Goal: Entertainment & Leisure: Consume media (video, audio)

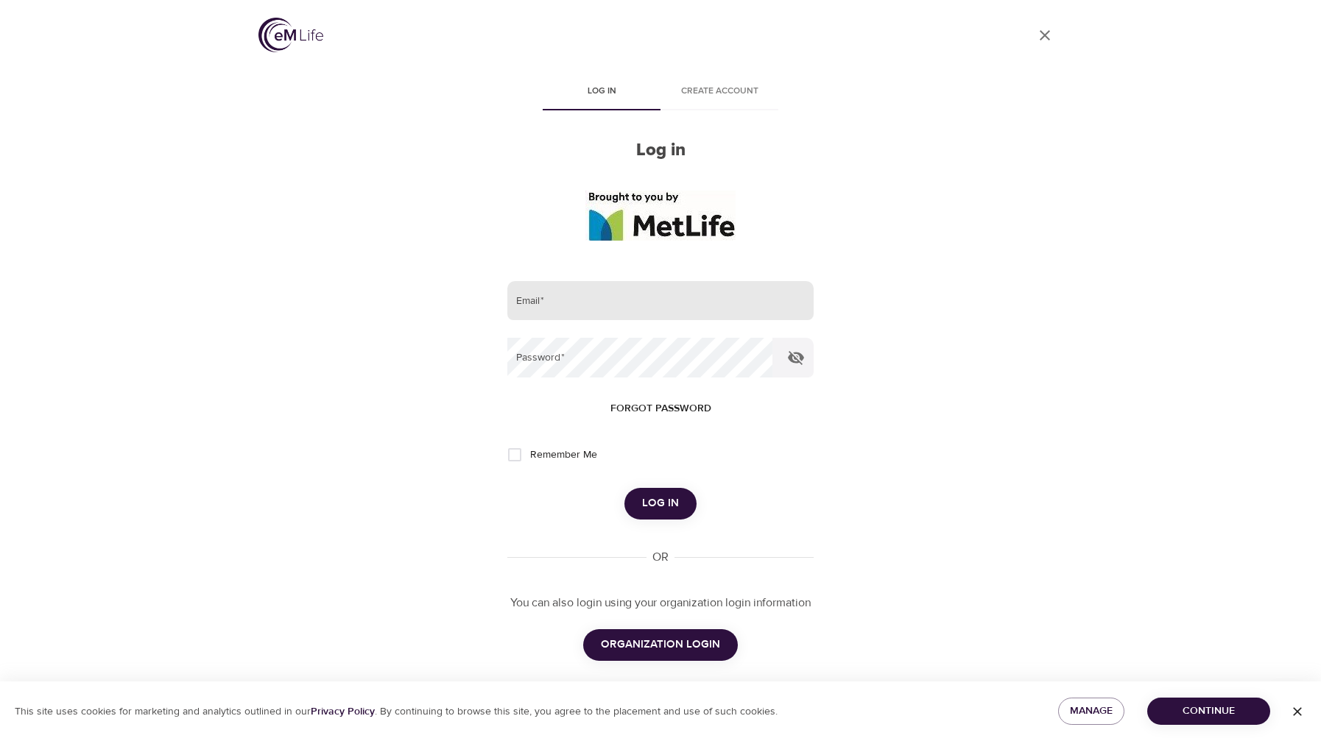
scroll to position [13, 0]
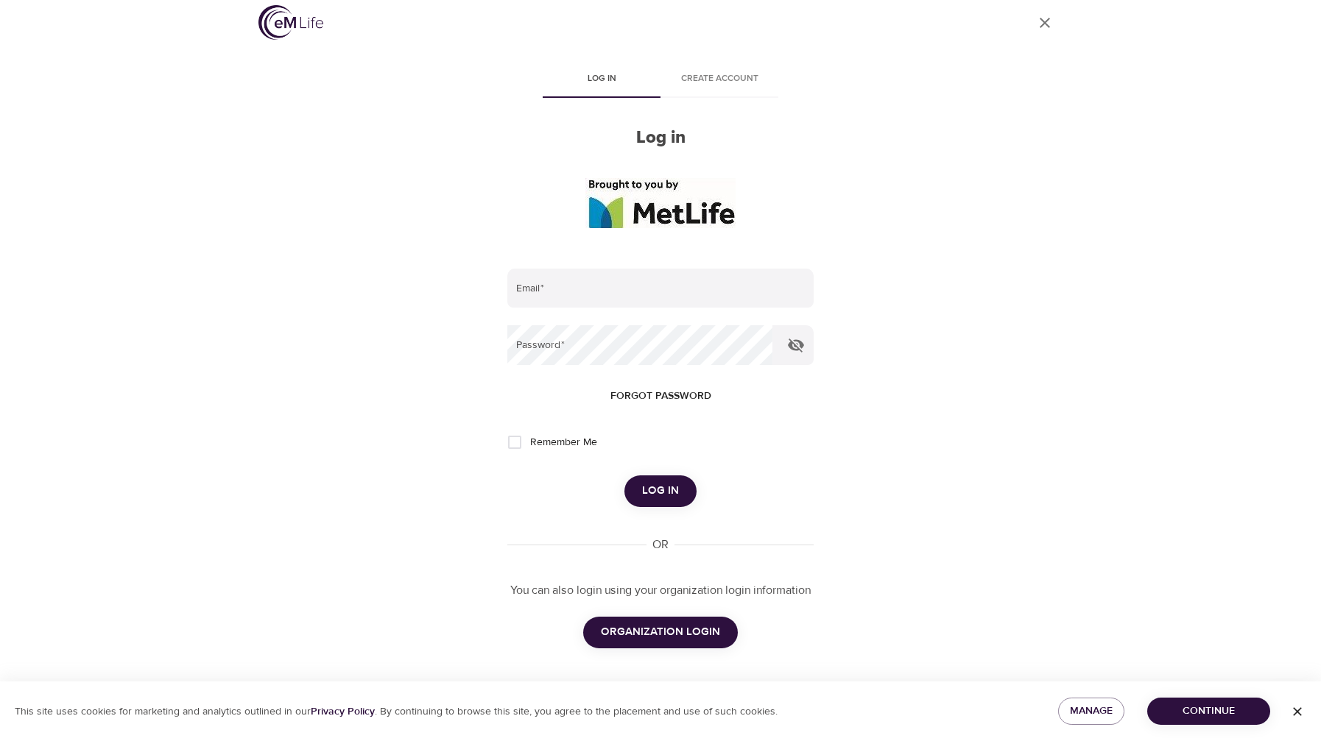
click at [683, 629] on span "ORGANIZATION LOGIN" at bounding box center [660, 632] width 119 height 19
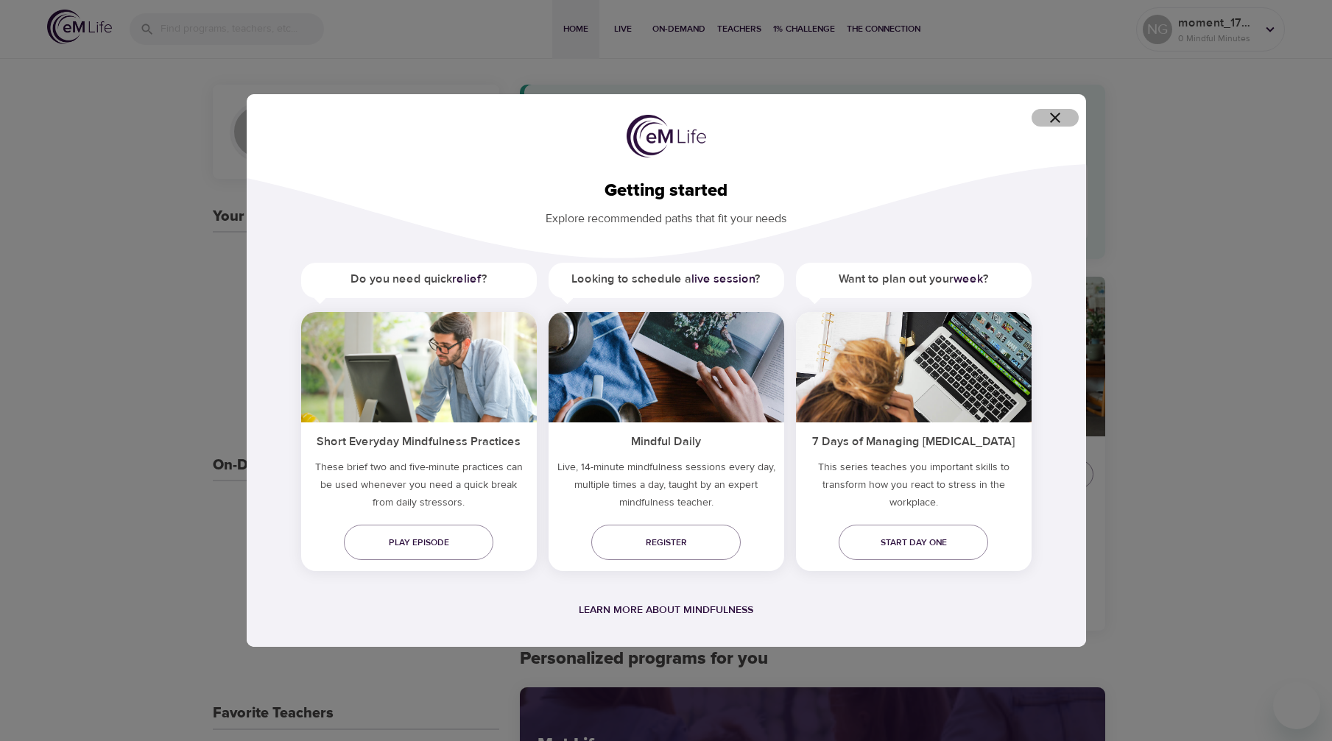
click at [1047, 121] on icon "button" at bounding box center [1055, 118] width 18 height 18
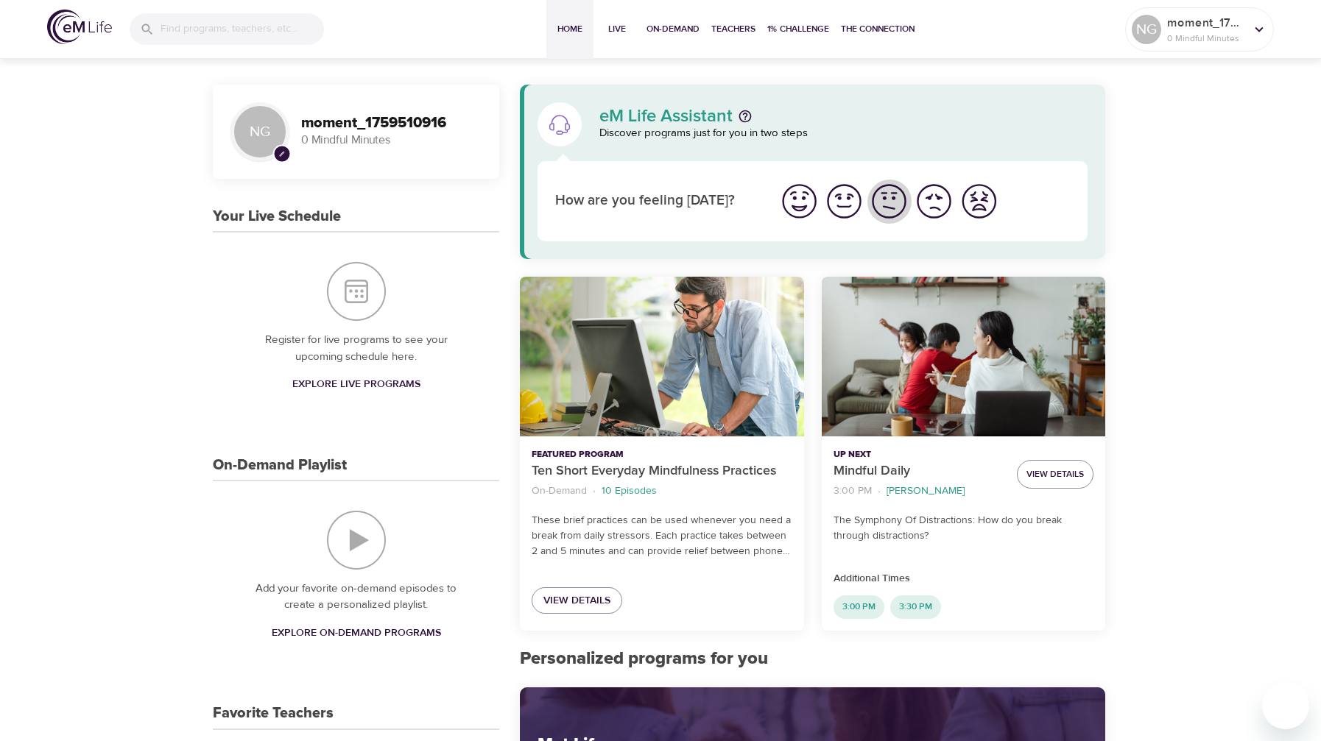
click at [887, 207] on img "I'm feeling ok" at bounding box center [889, 201] width 40 height 40
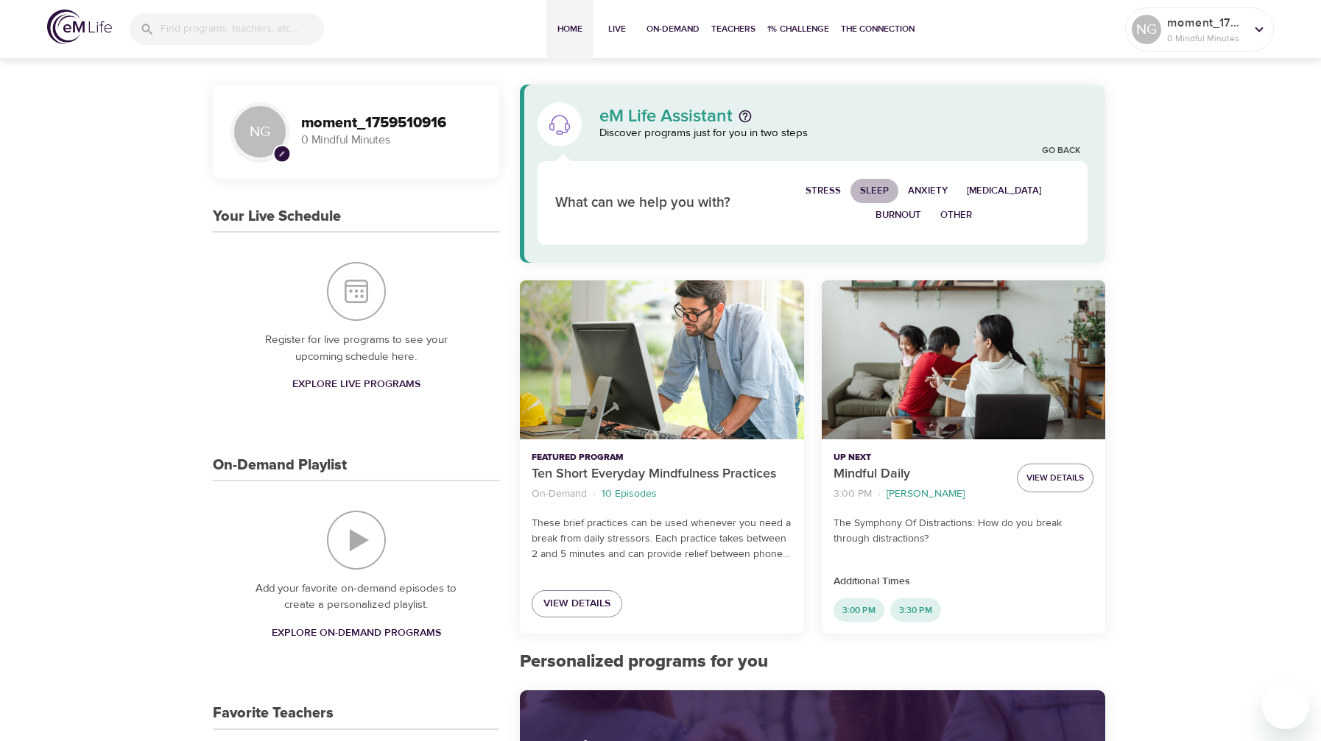
click at [873, 189] on span "Sleep" at bounding box center [874, 191] width 29 height 17
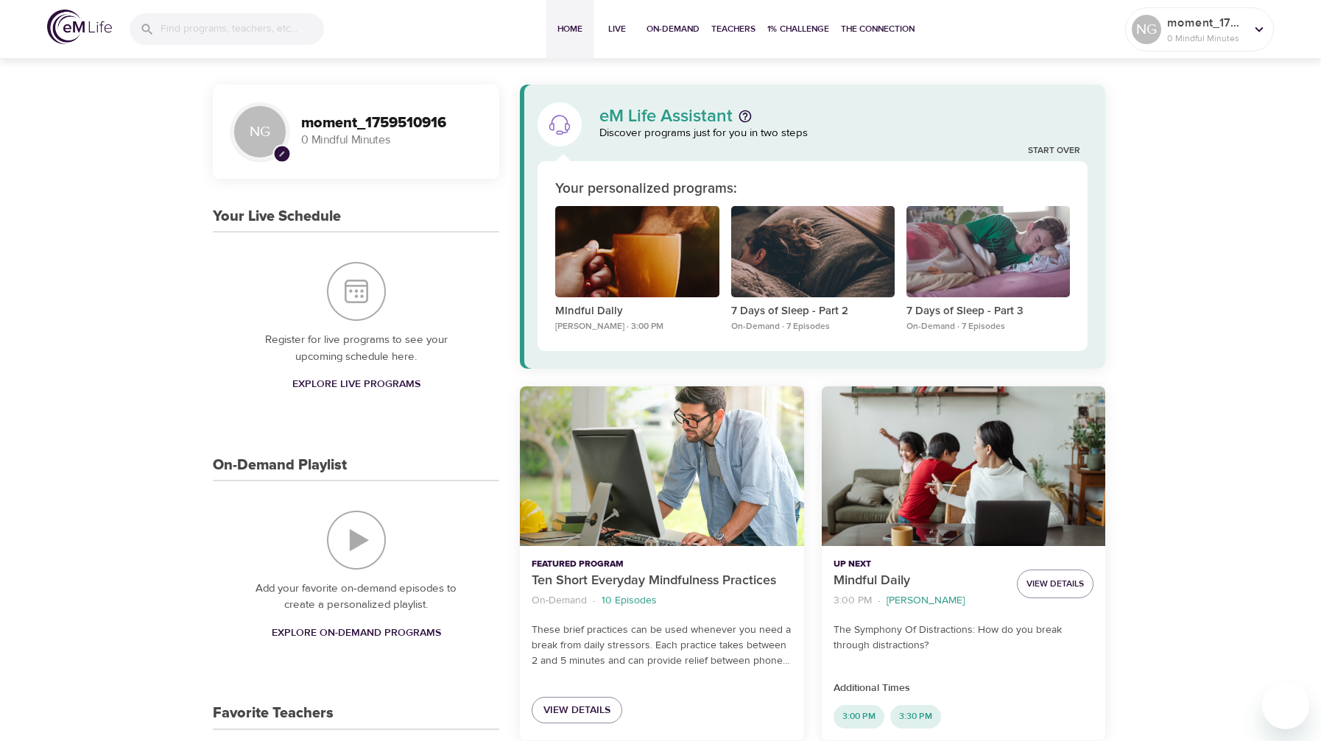
click at [920, 194] on div "Your personalized programs:" at bounding box center [812, 189] width 515 height 21
click at [669, 258] on div "Mindful Daily" at bounding box center [636, 252] width 163 height 92
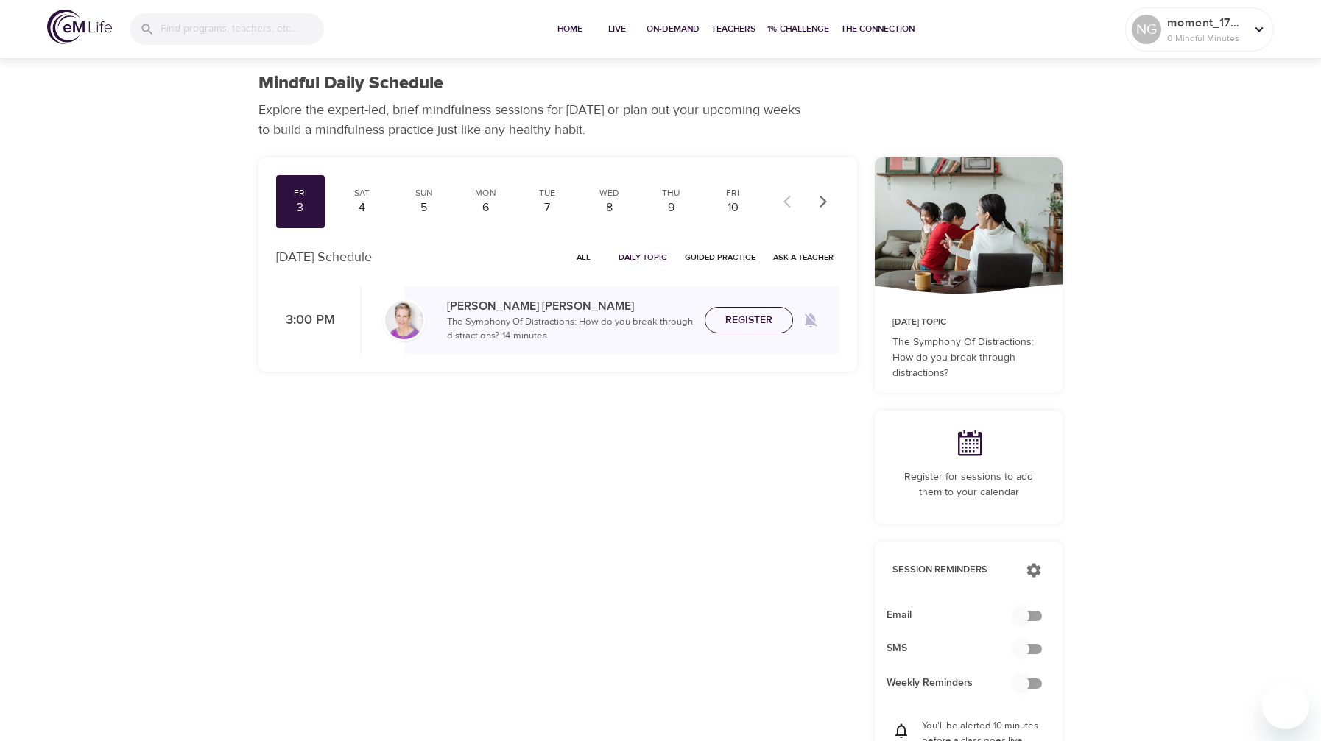
click at [741, 324] on span "Register" at bounding box center [748, 320] width 47 height 18
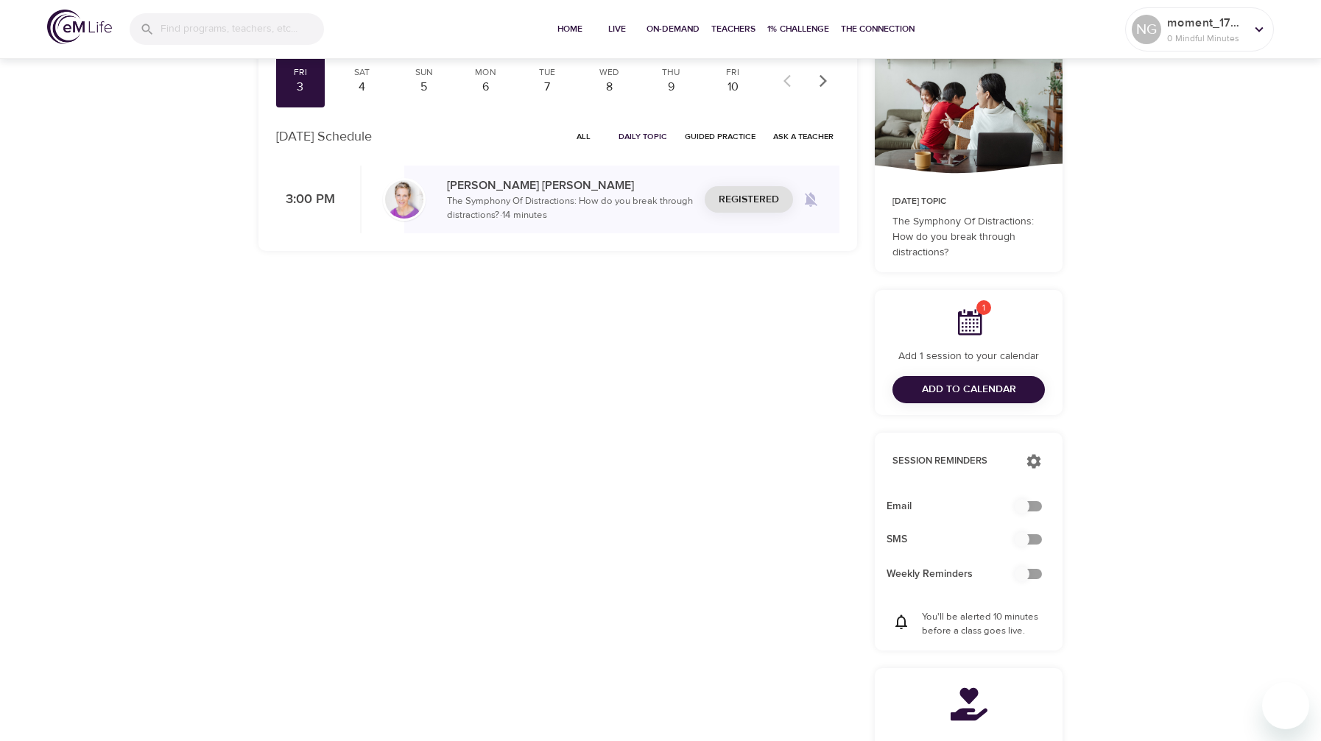
scroll to position [186, 0]
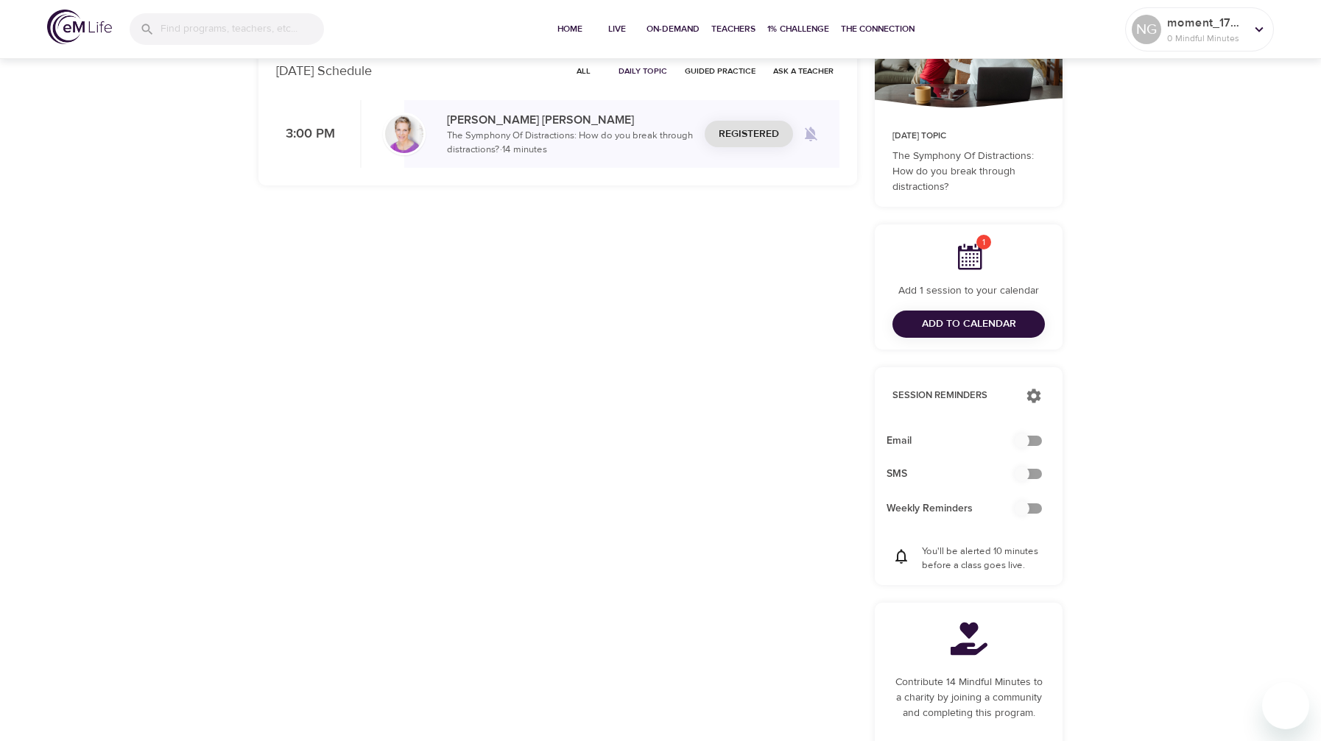
click at [970, 320] on span "Add to Calendar" at bounding box center [969, 324] width 94 height 18
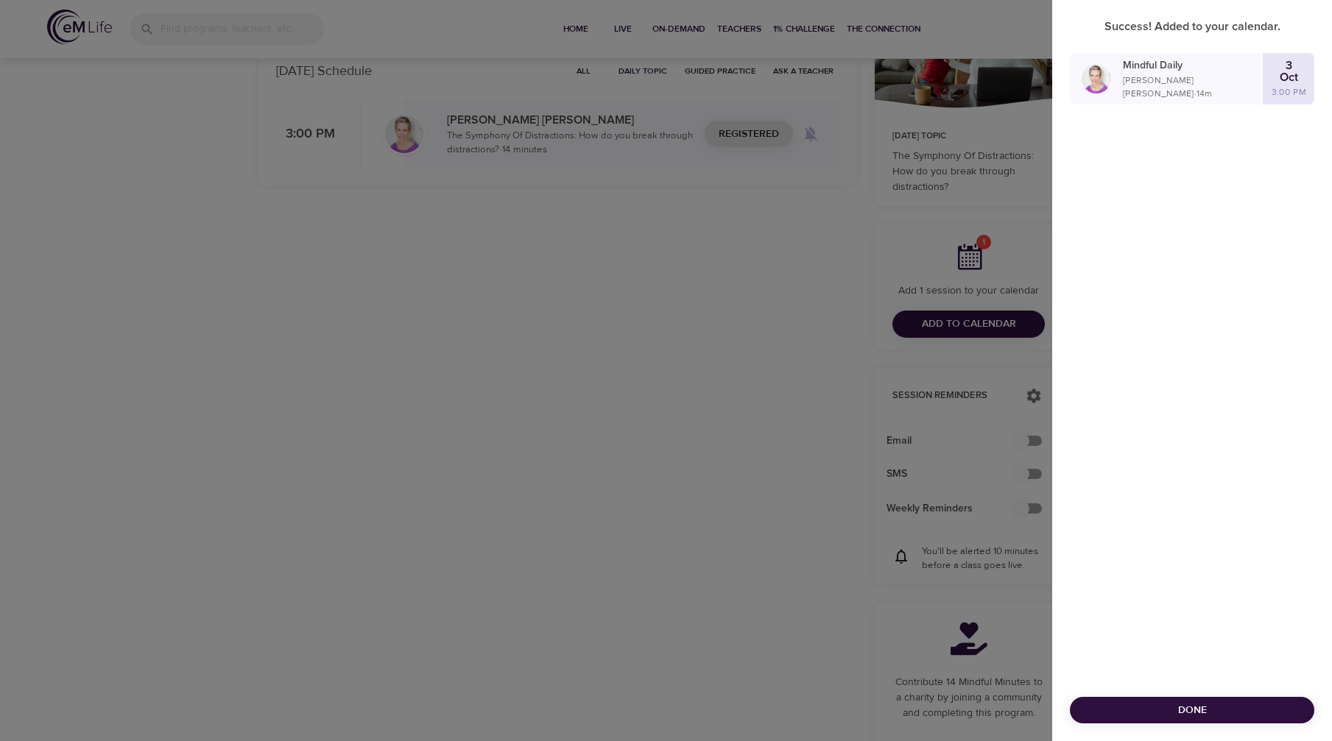
click at [1229, 719] on span "Done" at bounding box center [1192, 711] width 221 height 18
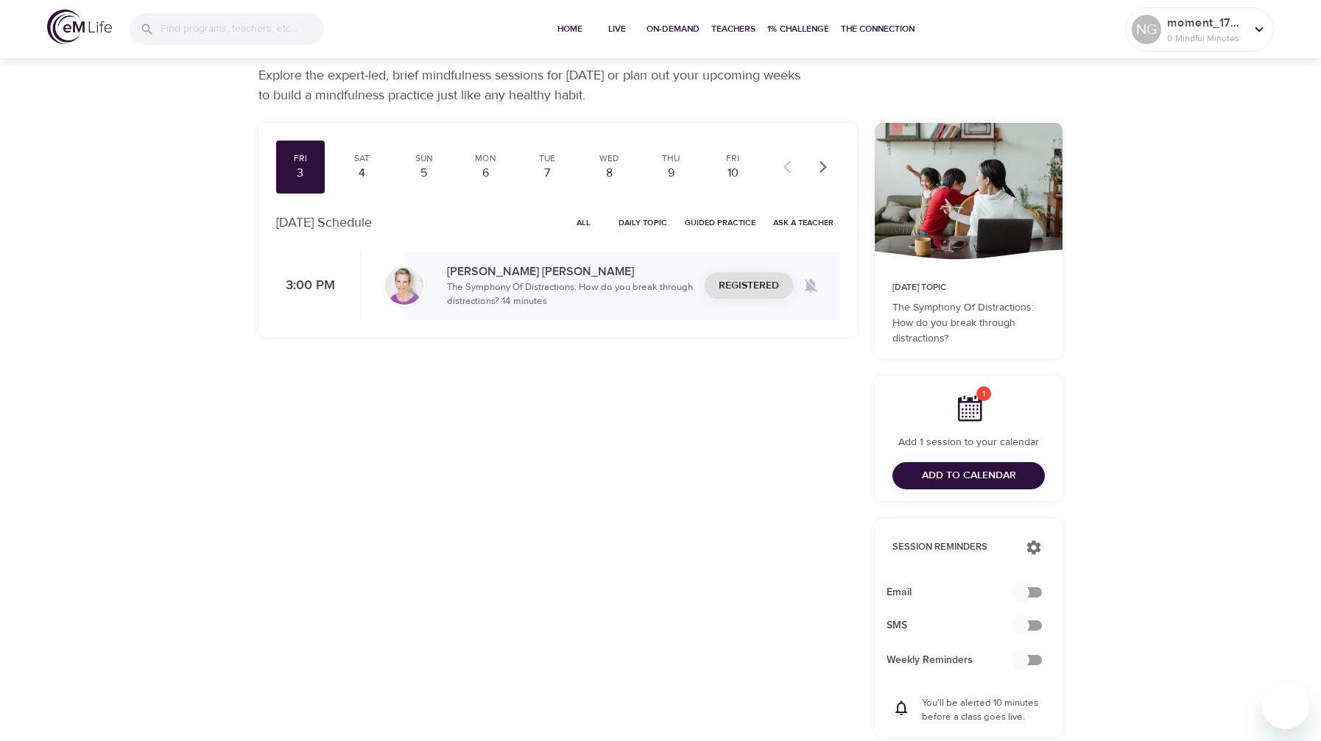
scroll to position [0, 0]
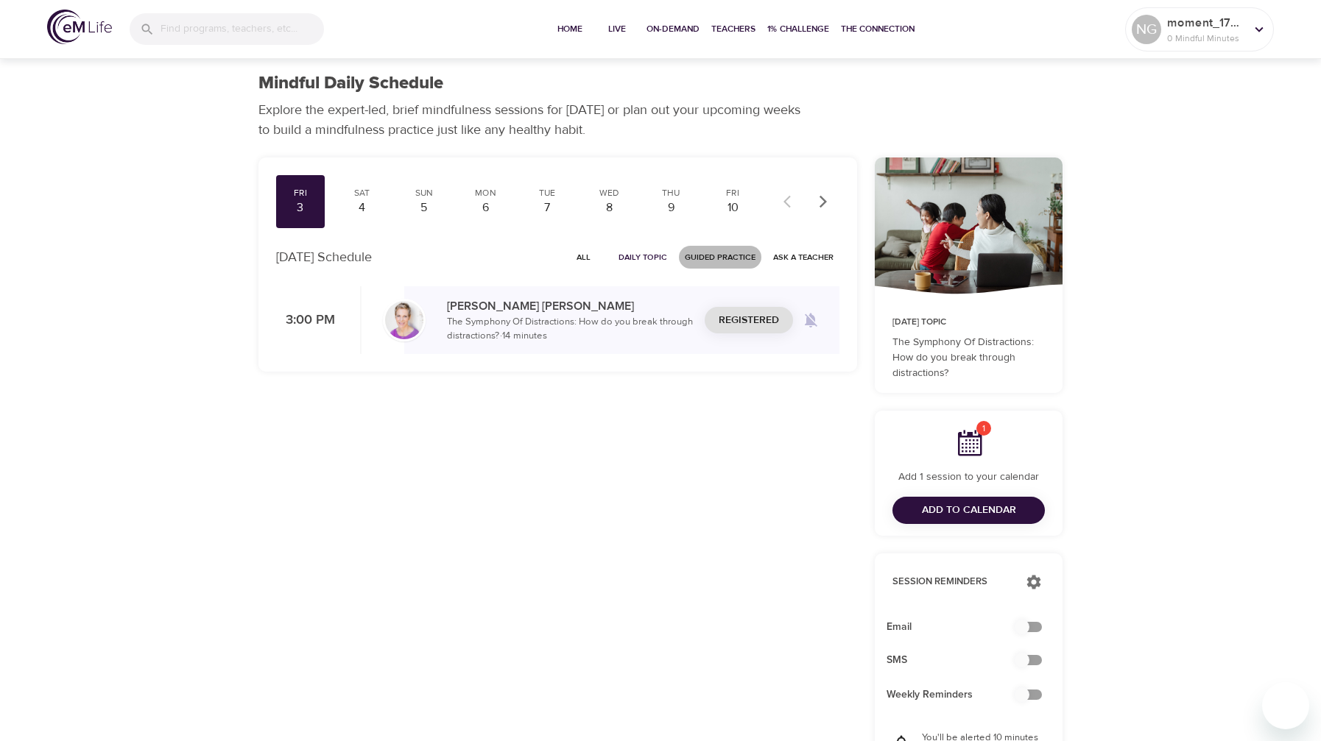
click at [692, 250] on span "Guided Practice" at bounding box center [720, 257] width 71 height 14
click at [560, 311] on p "[PERSON_NAME]" at bounding box center [570, 313] width 246 height 18
click at [478, 314] on p "[PERSON_NAME]" at bounding box center [570, 313] width 246 height 18
click at [387, 317] on img at bounding box center [404, 320] width 38 height 38
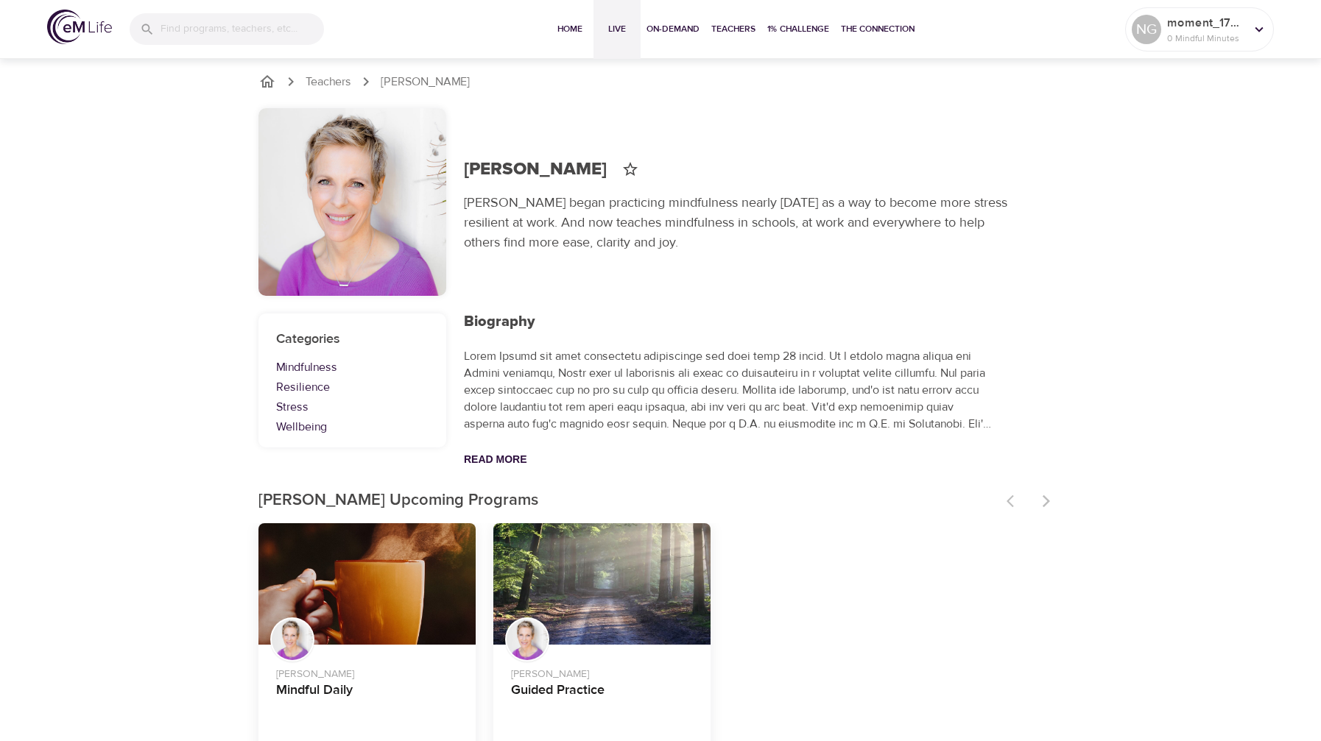
click at [621, 35] on span "Live" at bounding box center [616, 28] width 35 height 15
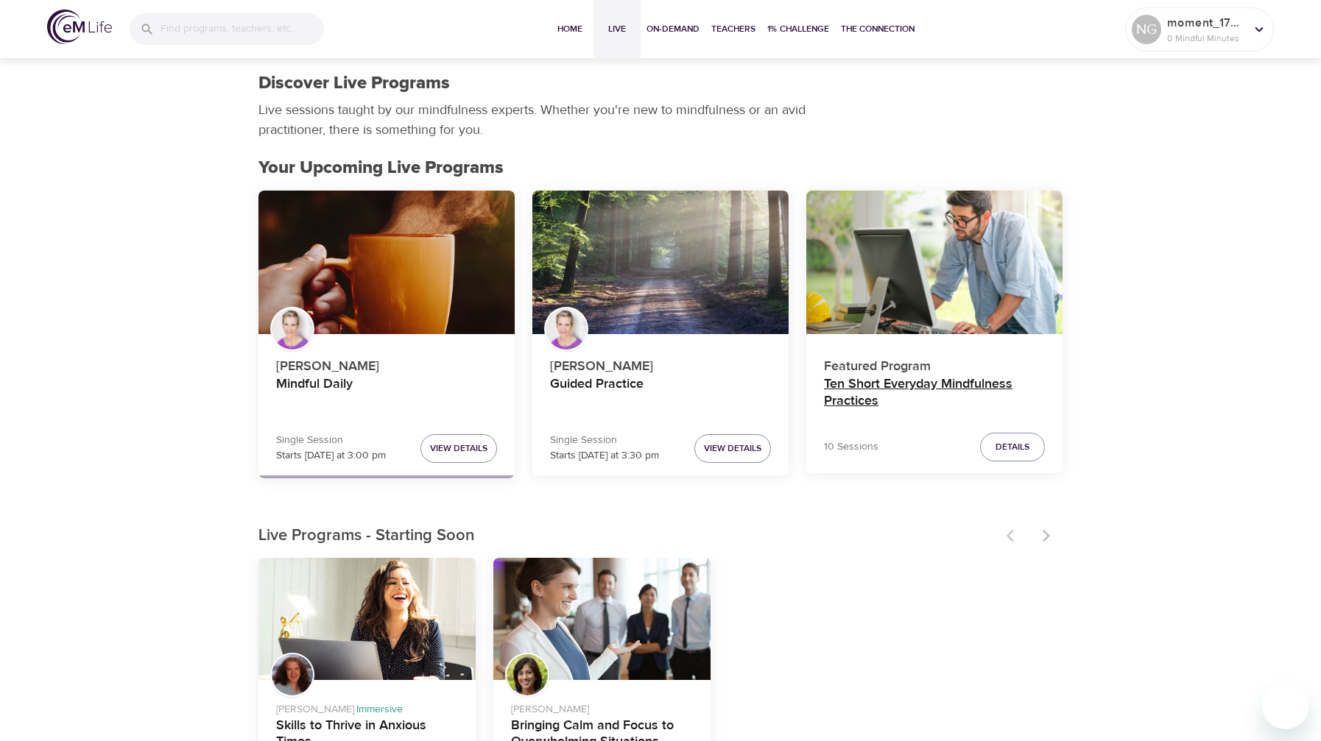
click at [912, 391] on h4 "Ten Short Everyday Mindfulness Practices" at bounding box center [934, 393] width 221 height 35
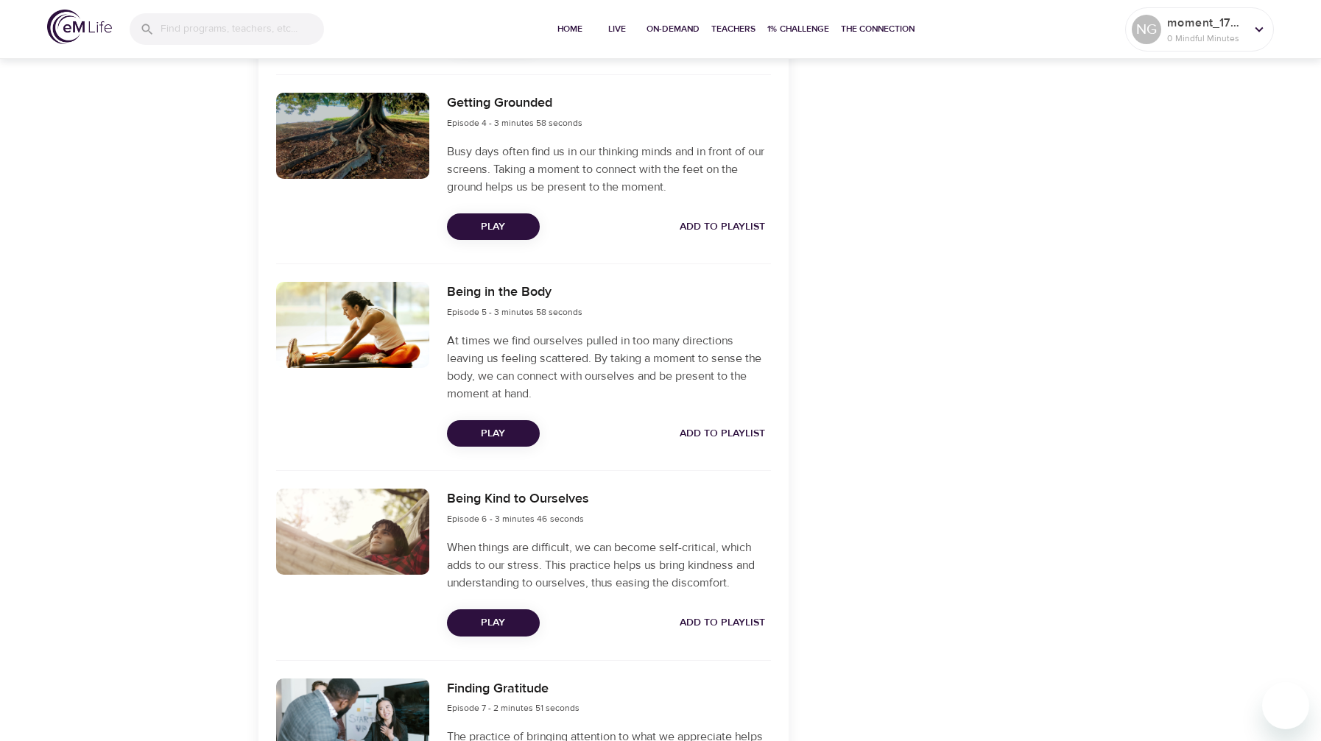
scroll to position [1073, 0]
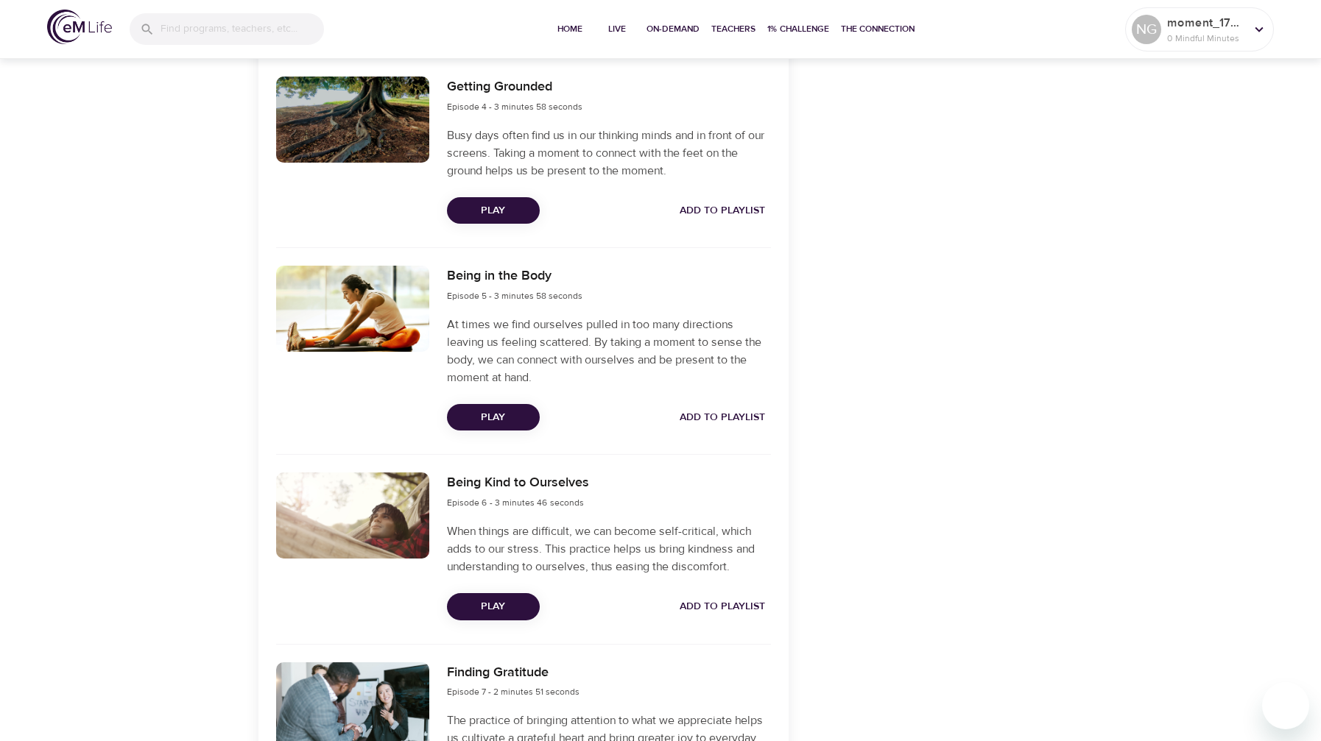
click at [477, 410] on span "Play" at bounding box center [493, 418] width 69 height 18
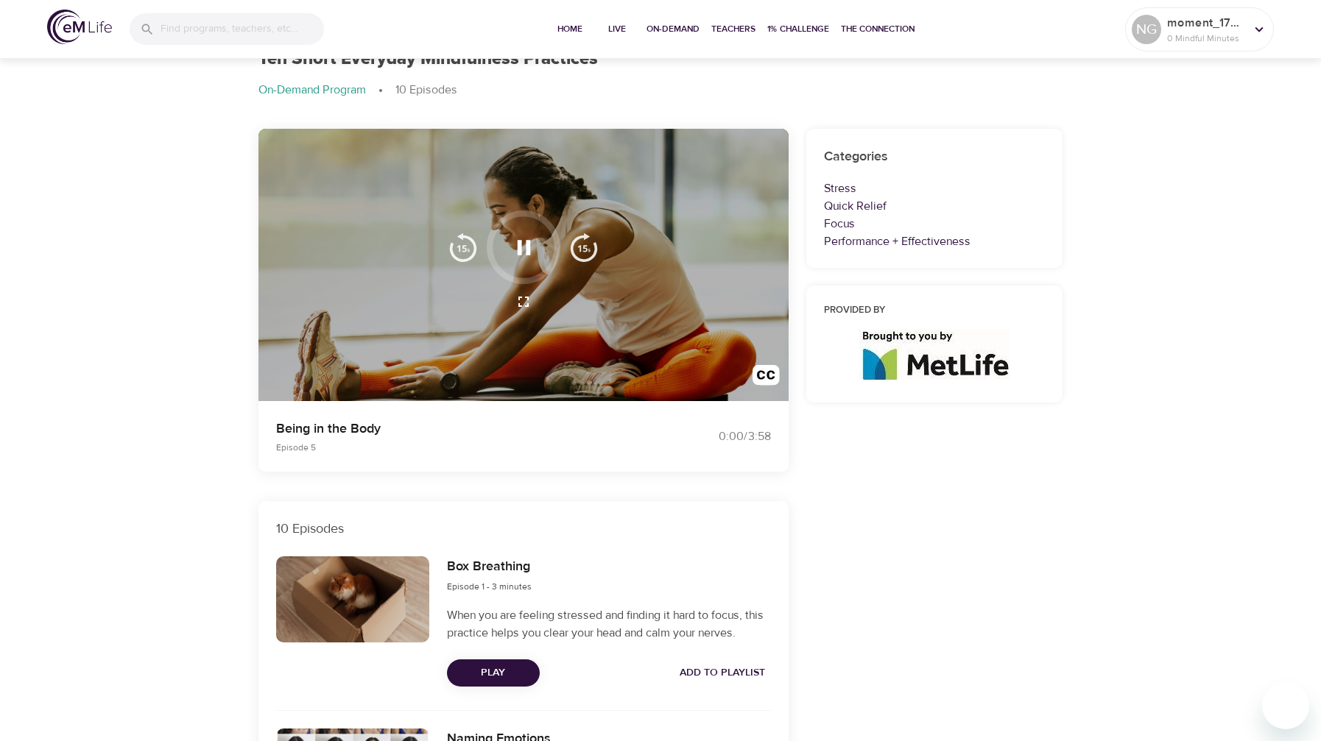
scroll to position [0, 0]
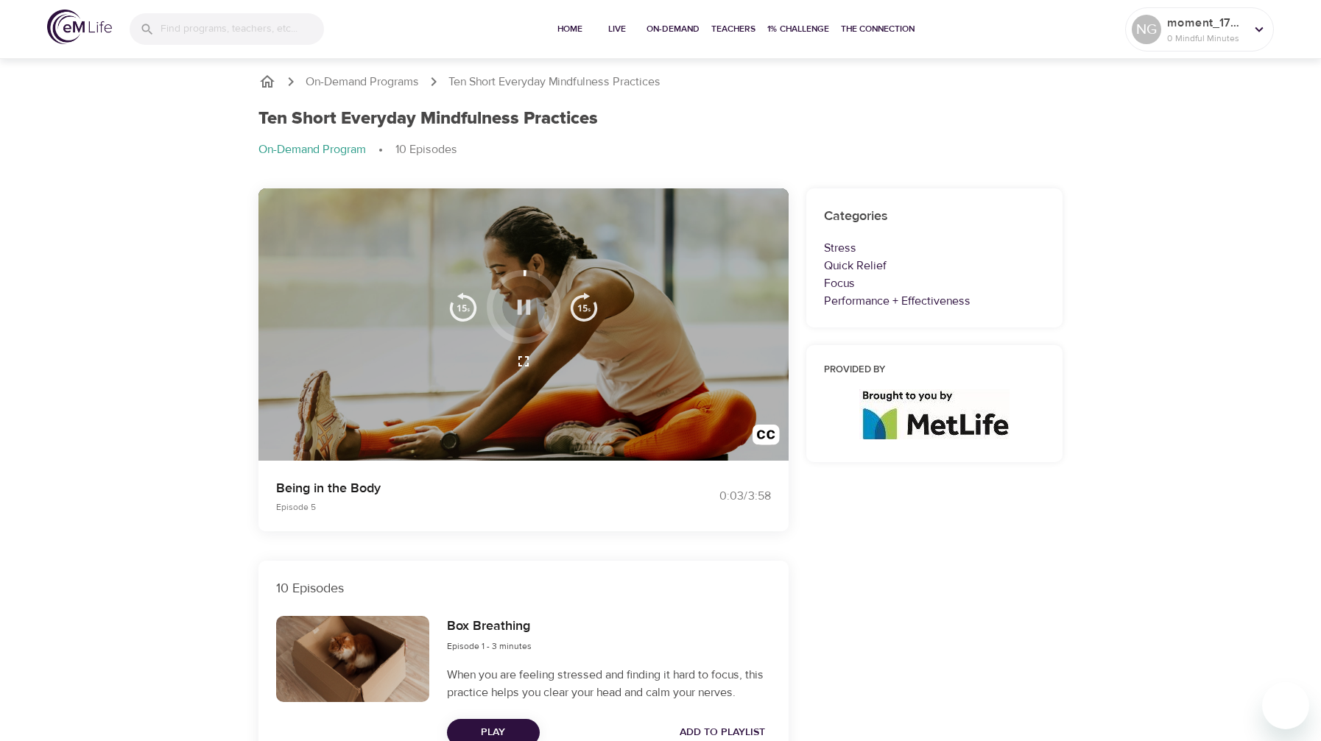
click at [521, 310] on icon "button" at bounding box center [523, 307] width 13 height 15
